Goal: Ask a question: Seek information or help from site administrators or community

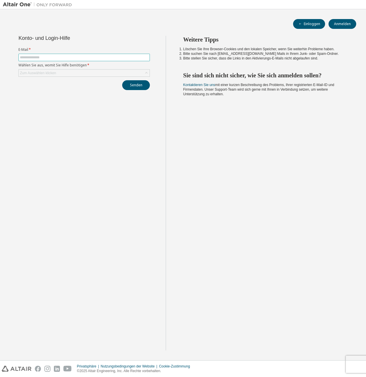
click at [74, 57] on input "text" at bounding box center [84, 57] width 129 height 5
type input "**********"
click at [108, 72] on div "Zum Auswählen klicken" at bounding box center [84, 73] width 131 height 7
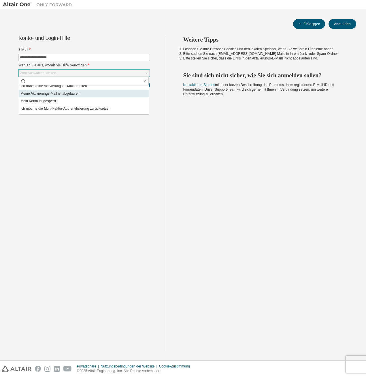
scroll to position [16, 0]
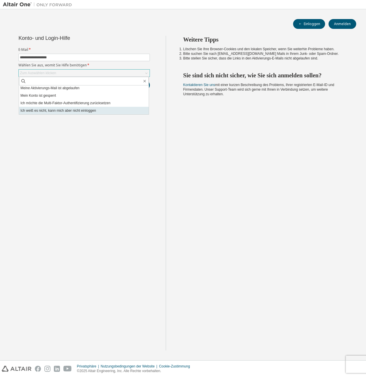
click at [91, 111] on li "Ich weiß es nicht, kann mich aber nicht einloggen" at bounding box center [84, 111] width 130 height 8
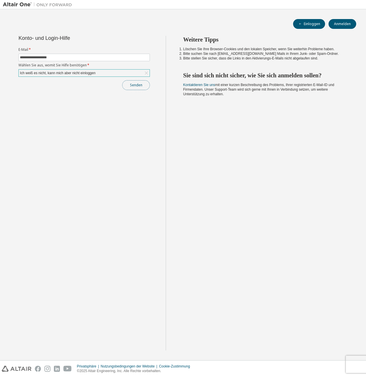
click at [138, 84] on button "Senden" at bounding box center [136, 85] width 28 height 10
click at [299, 363] on span "Bitte wenden Sie sich an den Altair-Support , um Unterstützung zu erhalten." at bounding box center [321, 361] width 57 height 14
click at [193, 84] on link "Kontaktieren Sie uns" at bounding box center [199, 85] width 32 height 4
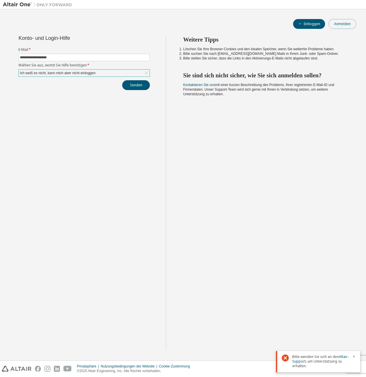
click at [339, 21] on button "Anmelden" at bounding box center [343, 24] width 28 height 10
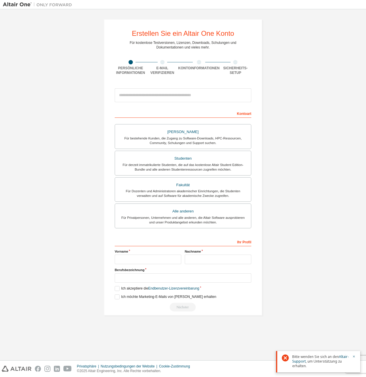
click at [27, 2] on img at bounding box center [39, 5] width 72 height 6
click at [46, 2] on img at bounding box center [39, 5] width 72 height 6
click at [81, 11] on div "Erstellen Sie ein Altair One Konto Für kostenlose Testversionen, Lizenzen, Down…" at bounding box center [183, 184] width 366 height 351
click at [15, 2] on img at bounding box center [39, 5] width 72 height 6
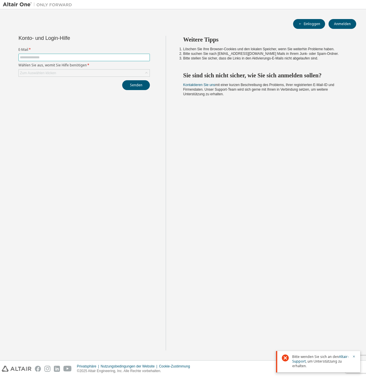
click at [48, 59] on input "text" at bounding box center [84, 57] width 129 height 5
type input "**********"
click at [59, 74] on div "Zum Auswählen klicken" at bounding box center [84, 73] width 131 height 7
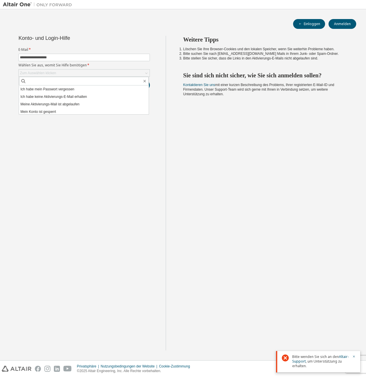
click at [83, 43] on div "**********" at bounding box center [84, 63] width 138 height 54
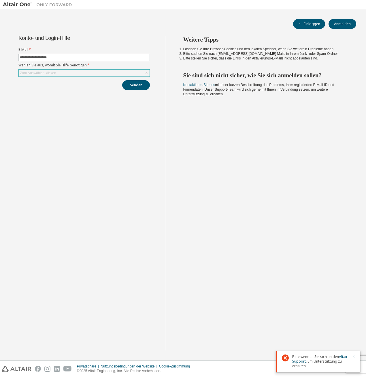
click at [95, 75] on div "Zum Auswählen klicken" at bounding box center [84, 73] width 131 height 7
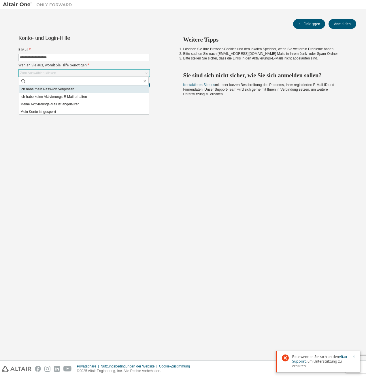
click at [71, 90] on li "Ich habe mein Passwort vergessen" at bounding box center [84, 89] width 130 height 8
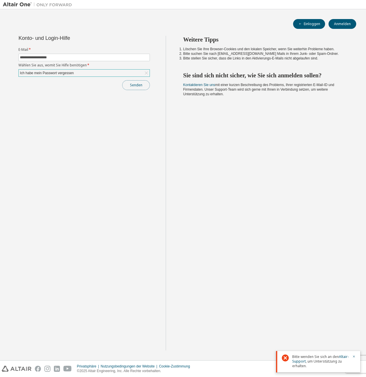
click at [133, 83] on button "Senden" at bounding box center [136, 85] width 28 height 10
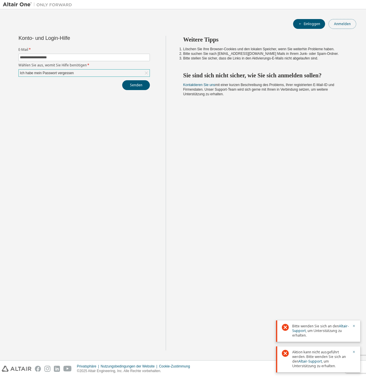
click at [337, 25] on button "Anmelden" at bounding box center [343, 24] width 28 height 10
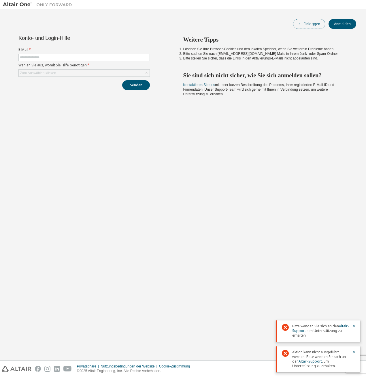
click at [311, 23] on font "Einloggen" at bounding box center [312, 24] width 16 height 5
